Goal: Task Accomplishment & Management: Complete application form

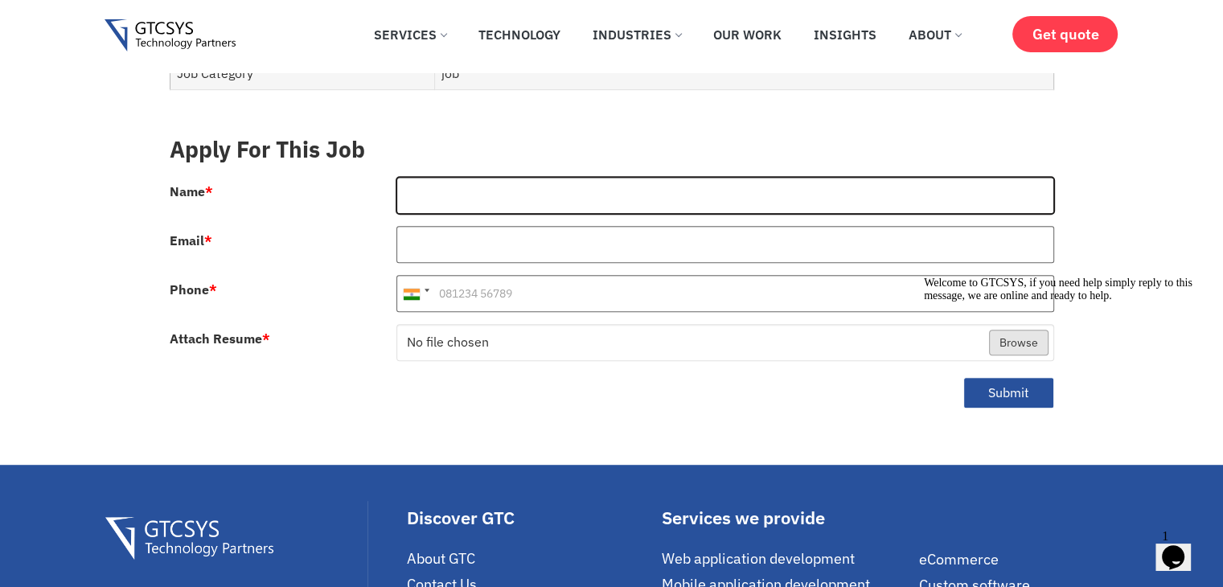
click at [470, 177] on input "Name *" at bounding box center [726, 195] width 658 height 37
type input "[PERSON_NAME]"
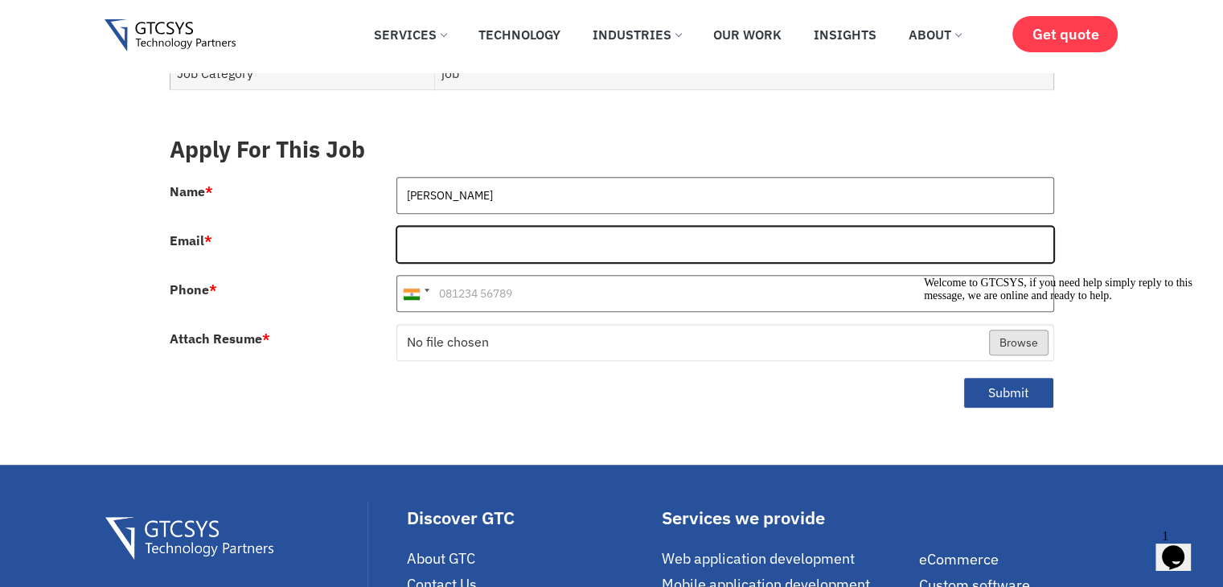
type input "[DOMAIN_NAME][EMAIL_ADDRESS][DOMAIN_NAME]"
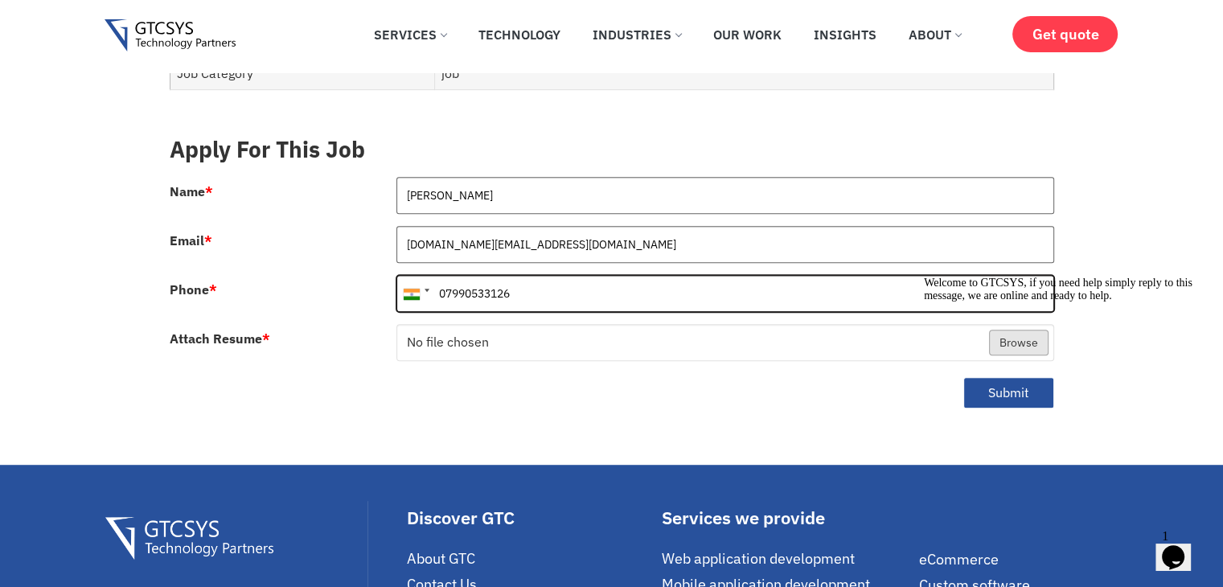
click at [443, 282] on input "07990533126" at bounding box center [726, 293] width 658 height 37
type input "7990533126"
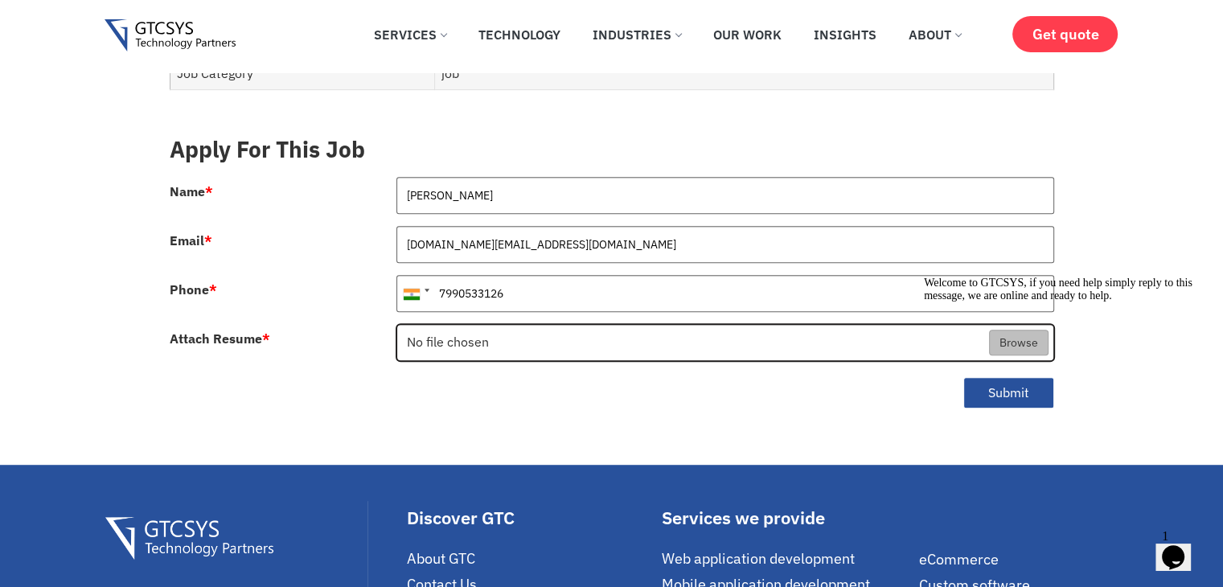
click at [450, 325] on input "Attach Resume *" at bounding box center [725, 343] width 656 height 37
type input "C:\fakepath\[PERSON_NAME]-Resume.pdf"
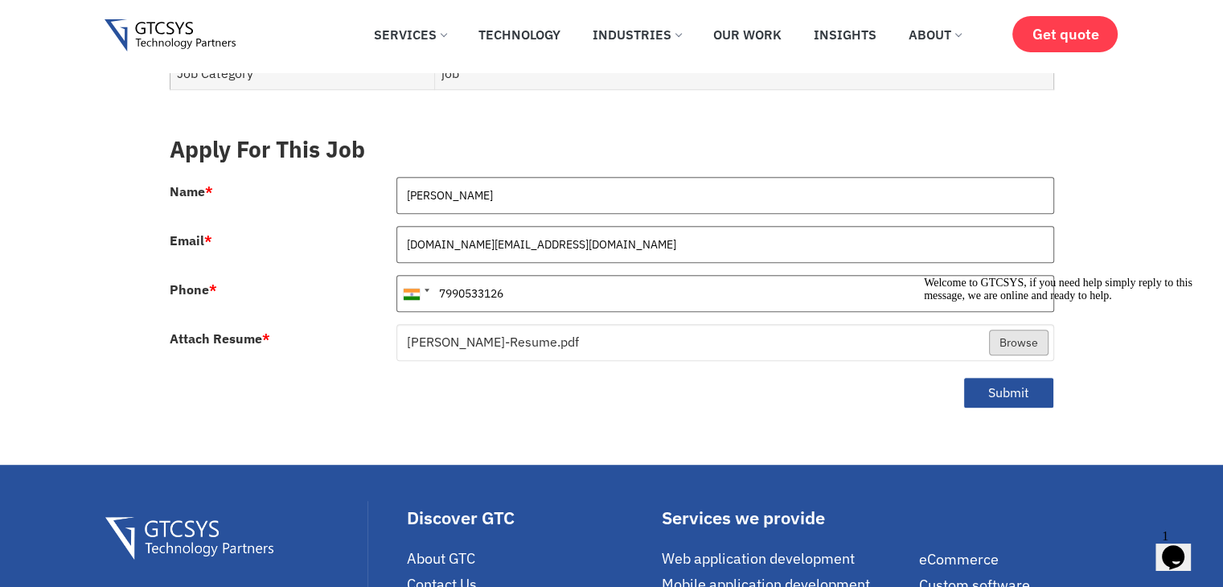
click at [1022, 302] on div "Welcome to GTCSYS, if you need help simply reply to this message, we are online…" at bounding box center [1069, 290] width 290 height 26
click at [924, 277] on icon "Chat attention grabber" at bounding box center [924, 277] width 0 height 0
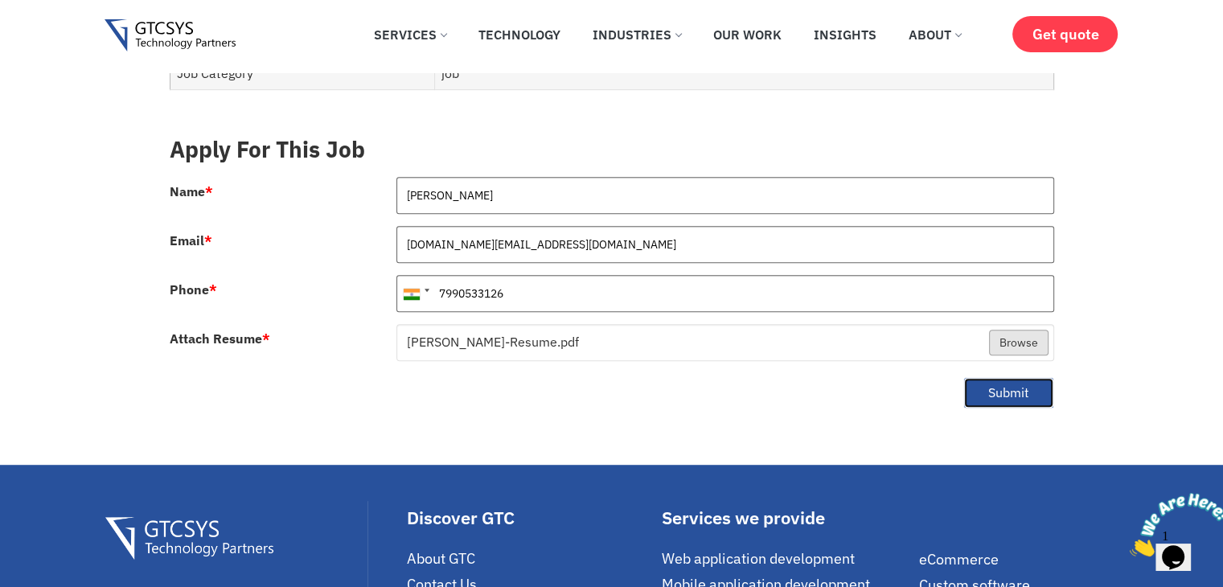
click at [991, 377] on button "Submit" at bounding box center [1009, 392] width 91 height 31
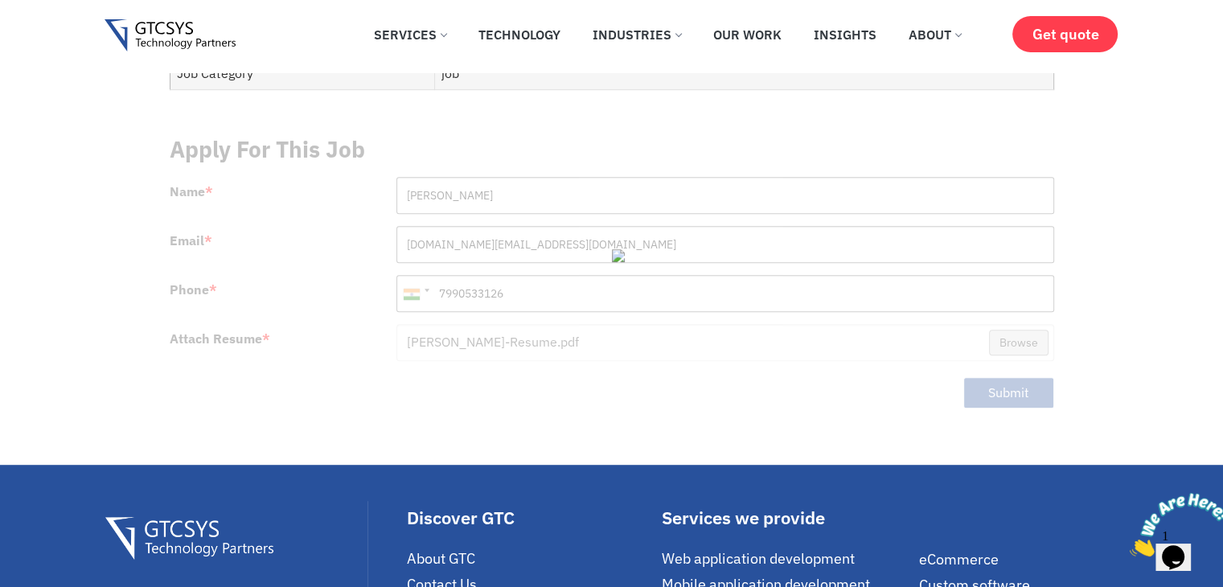
click at [991, 359] on div at bounding box center [612, 273] width 885 height 302
